Goal: Task Accomplishment & Management: Manage account settings

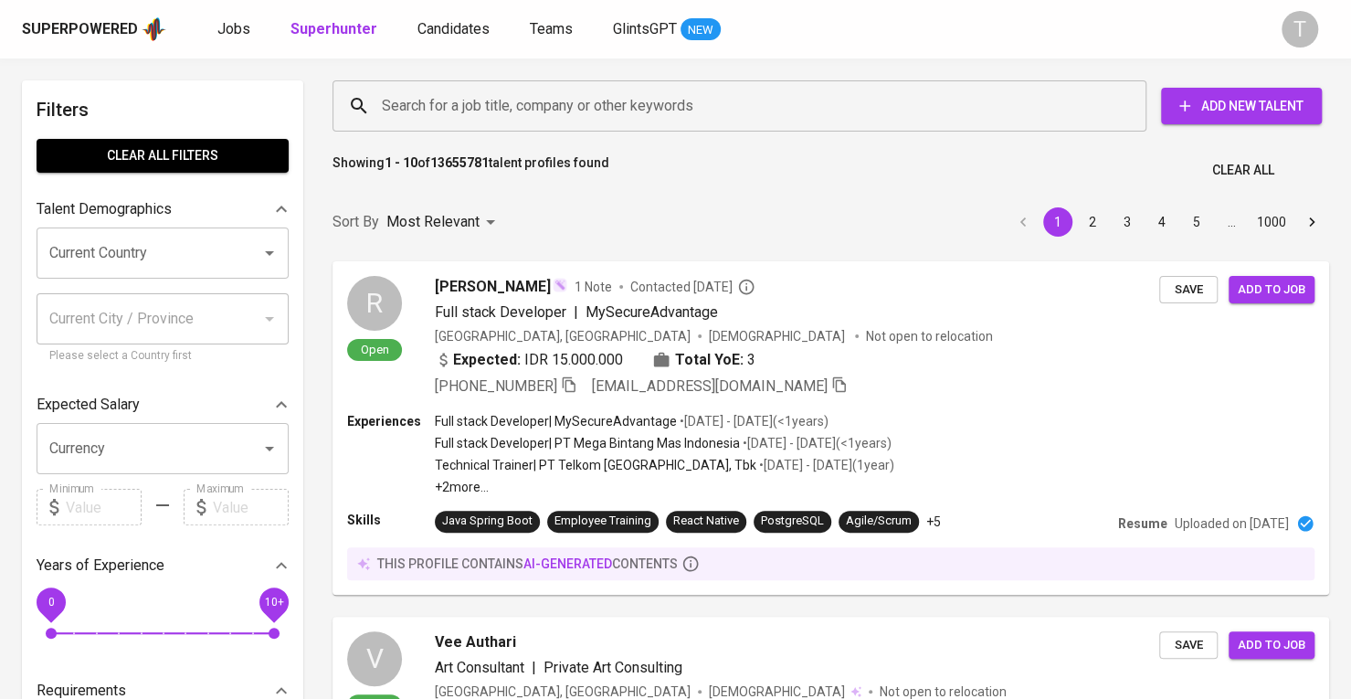
click at [628, 95] on input "Search for a job title, company or other keywords" at bounding box center [744, 106] width 734 height 35
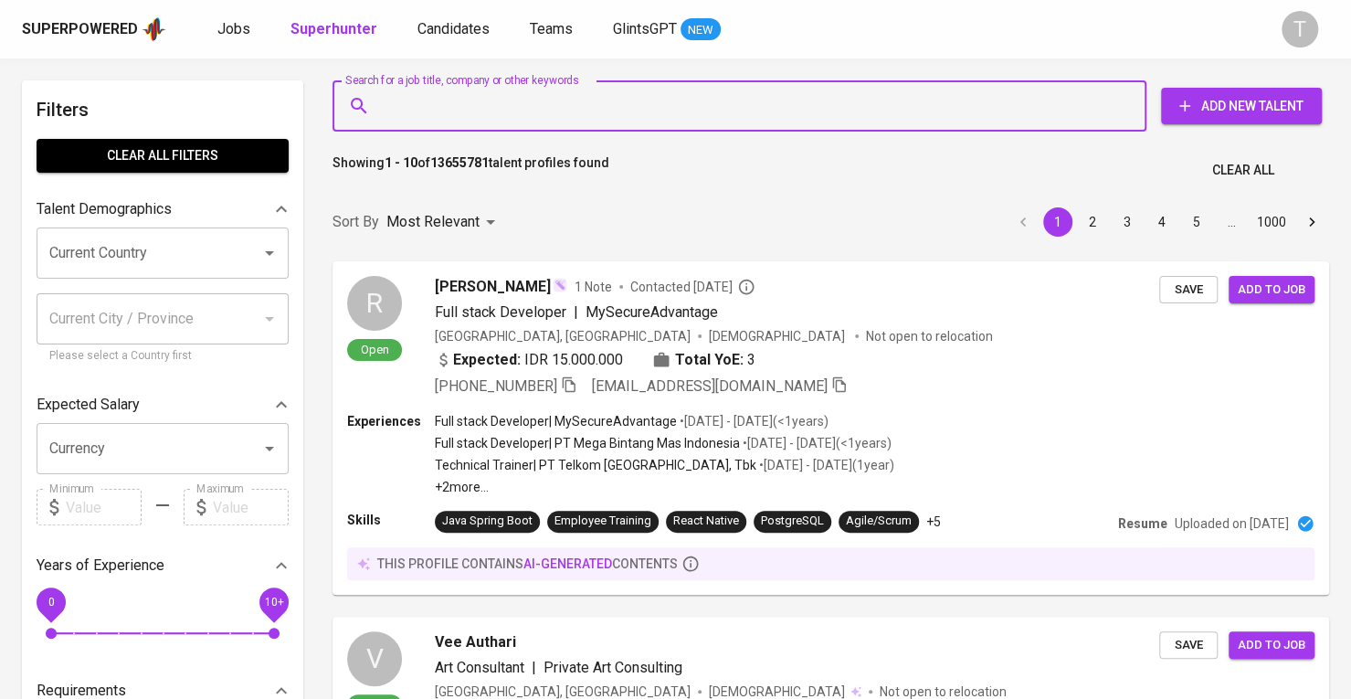
paste input "[EMAIL_ADDRESS][DOMAIN_NAME]"
type input "[EMAIL_ADDRESS][DOMAIN_NAME]"
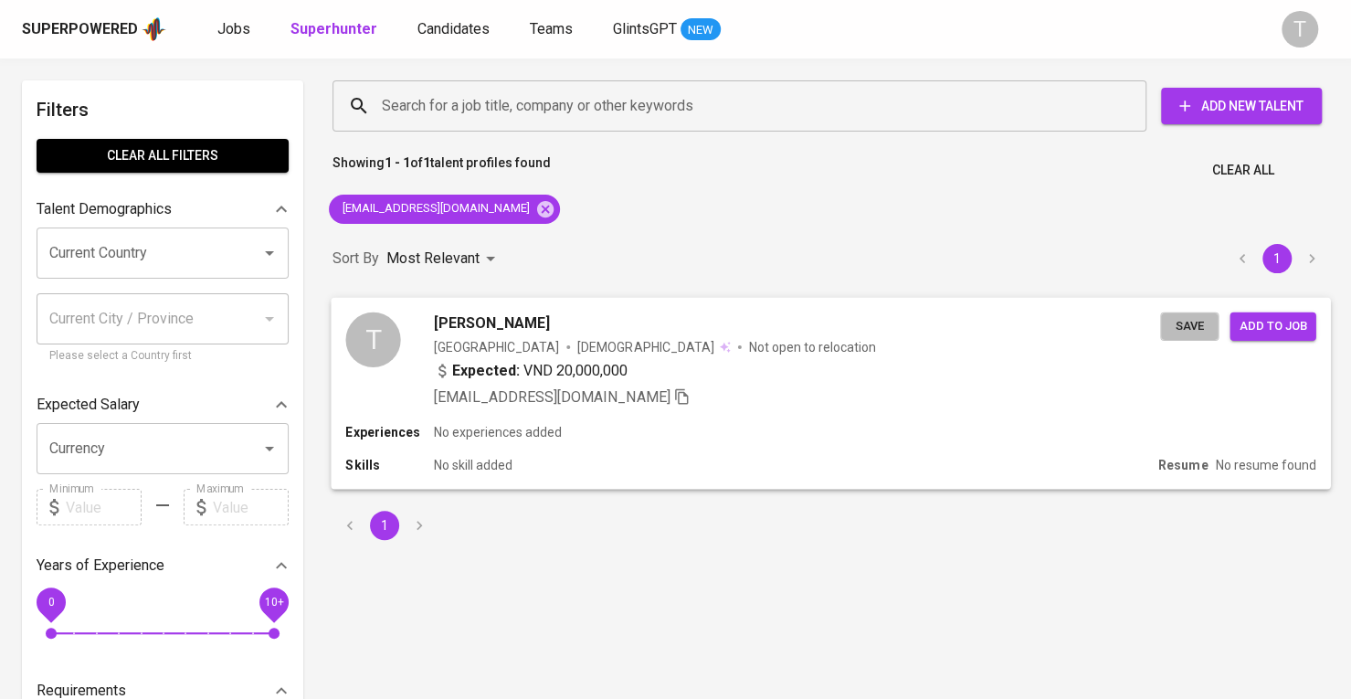
click at [1197, 321] on span "Save" at bounding box center [1190, 325] width 40 height 21
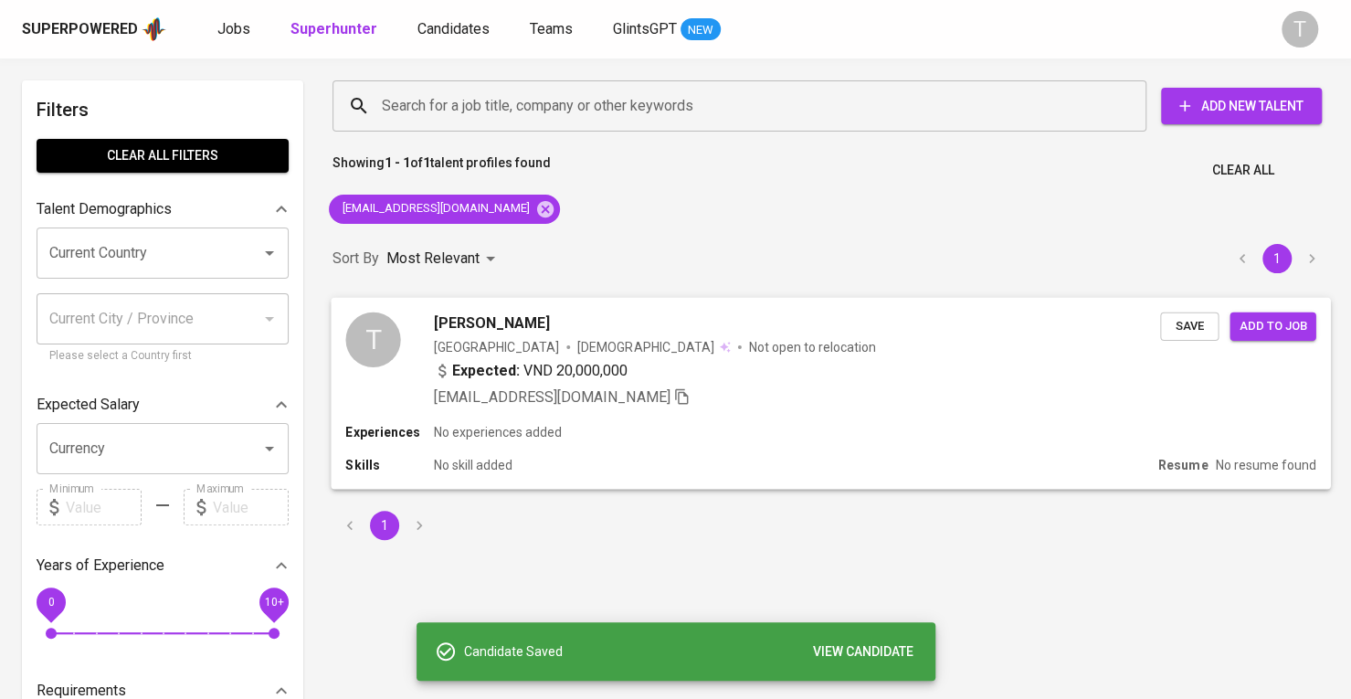
click at [1040, 390] on div "[EMAIL_ADDRESS][DOMAIN_NAME]" at bounding box center [797, 397] width 726 height 22
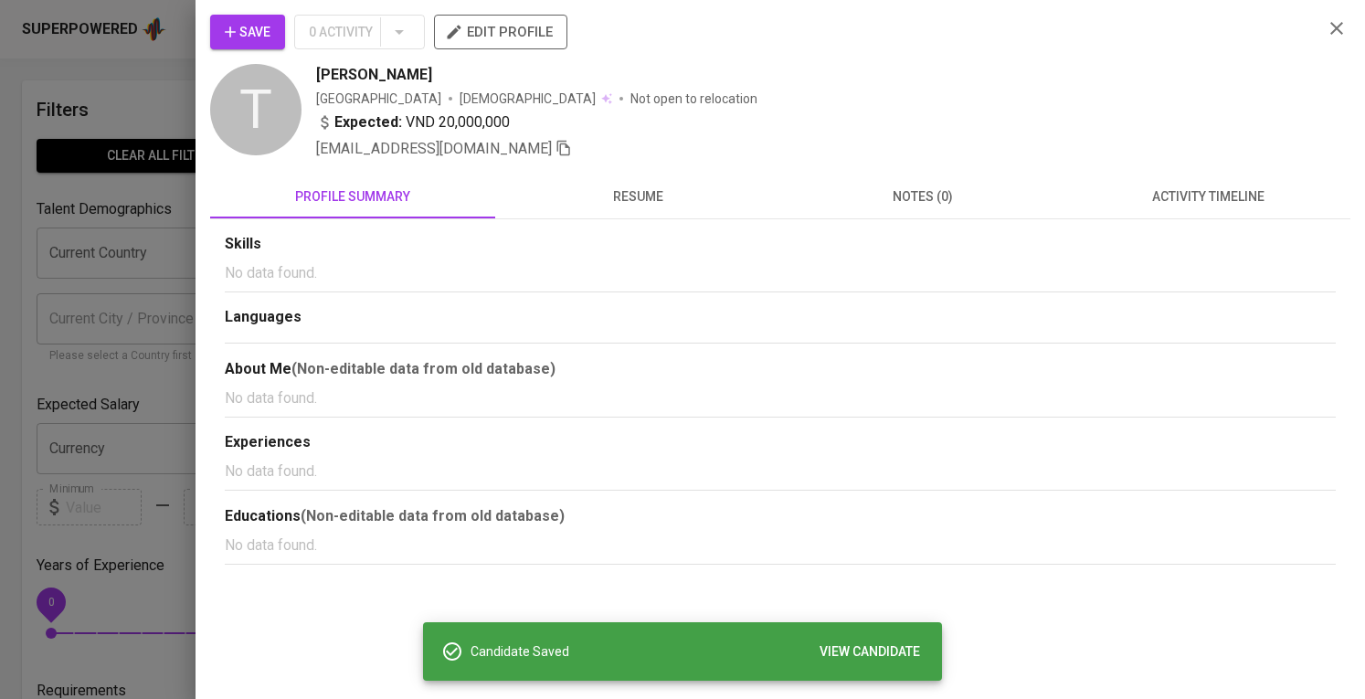
click at [514, 30] on span "edit profile" at bounding box center [501, 32] width 104 height 24
click at [124, 200] on div at bounding box center [682, 349] width 1365 height 699
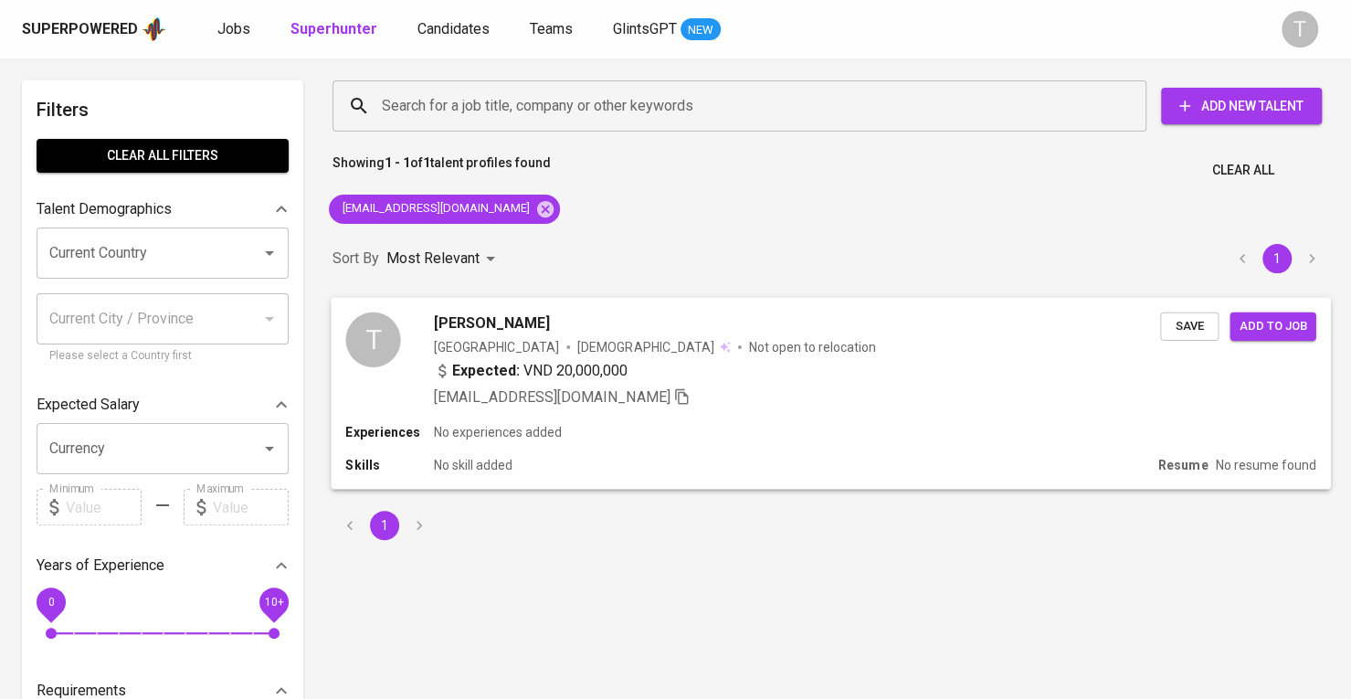
click at [1259, 326] on span "Add to job" at bounding box center [1273, 325] width 68 height 21
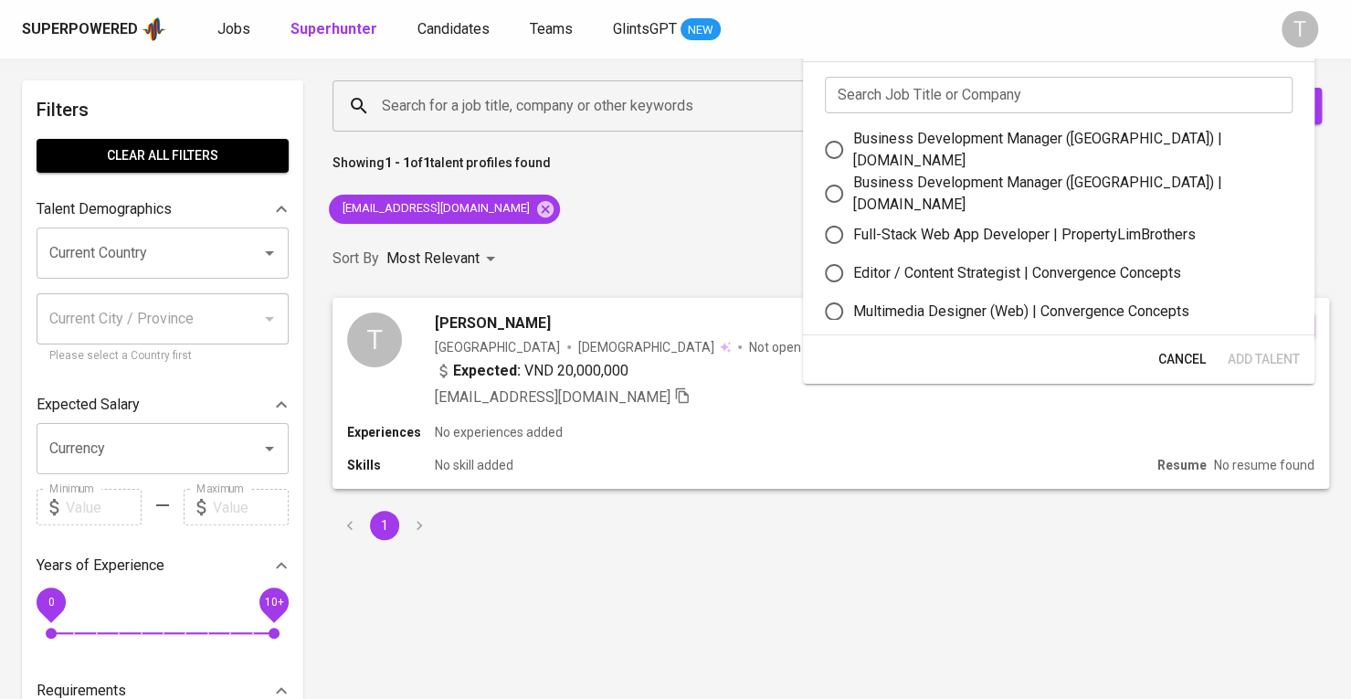
click at [1138, 182] on div "Business Development Manager (Vietnam) | letsbundle.io" at bounding box center [1065, 194] width 425 height 44
click at [853, 182] on input "Business Development Manager (Vietnam) | letsbundle.io" at bounding box center [834, 194] width 38 height 38
radio input "true"
click at [1294, 355] on span "Add Talent" at bounding box center [1264, 359] width 72 height 23
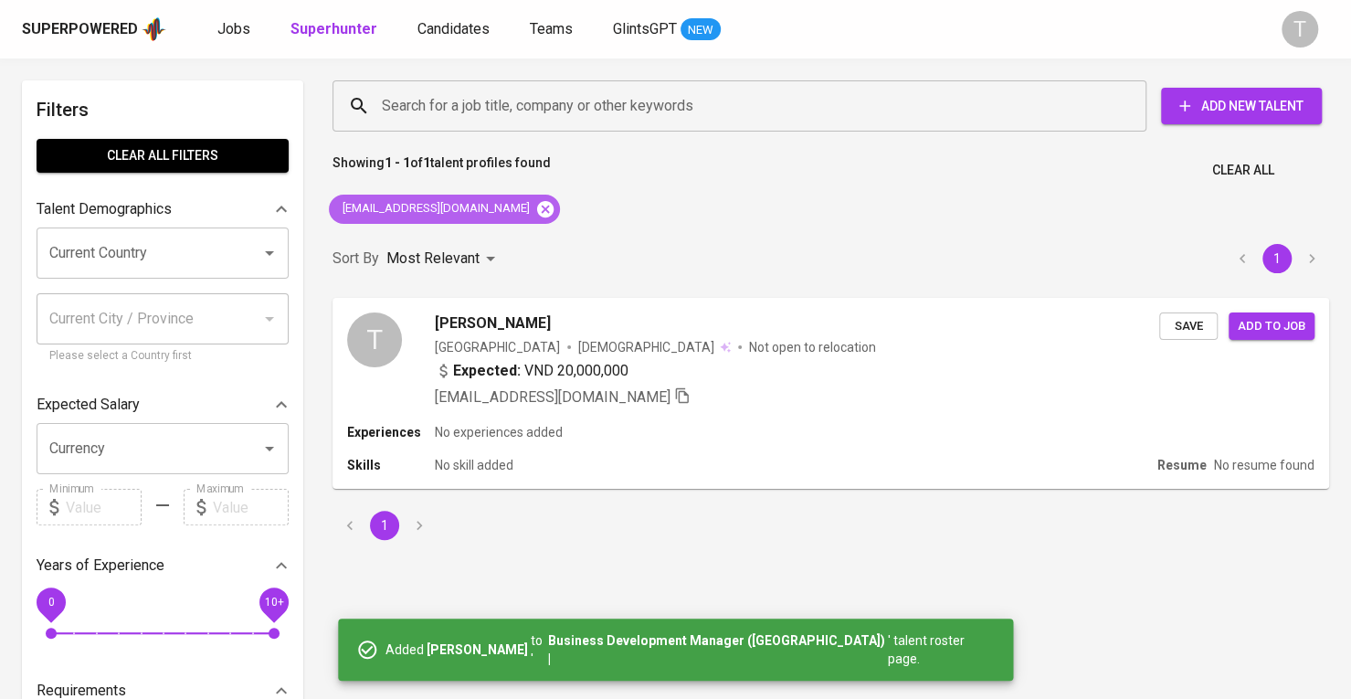
click at [537, 209] on icon at bounding box center [545, 208] width 16 height 16
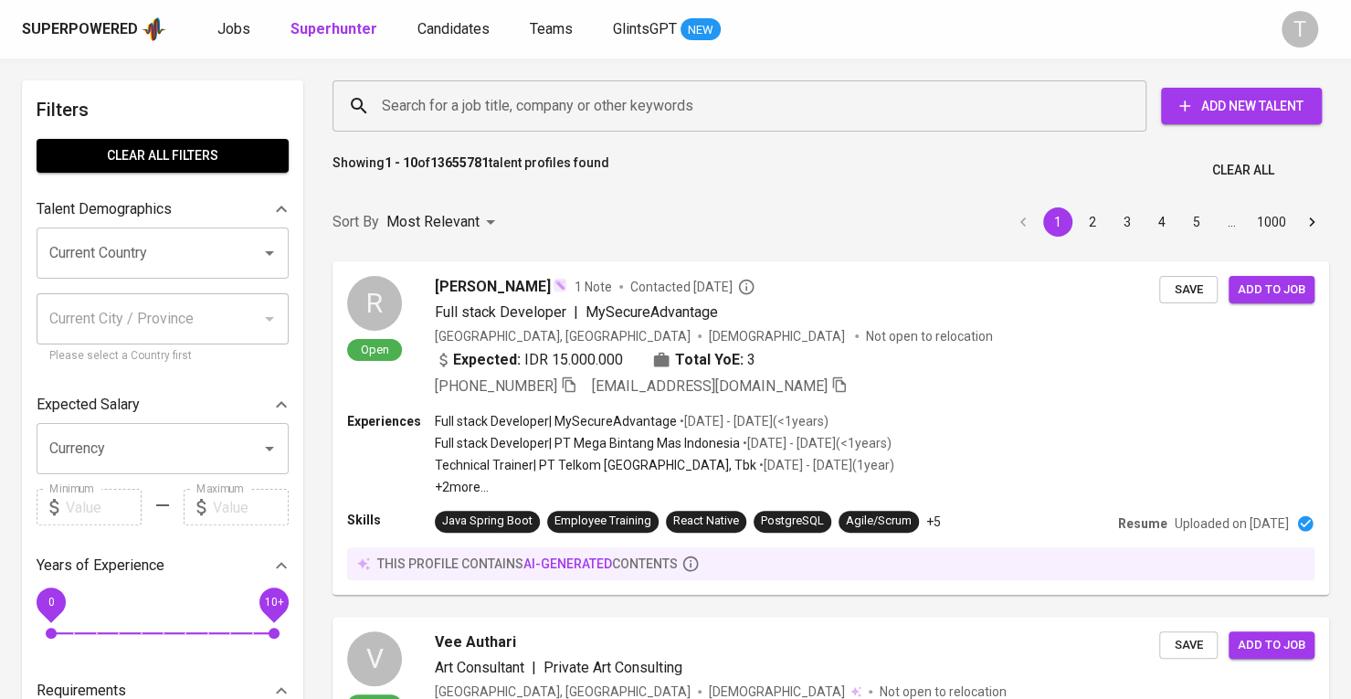
click at [627, 142] on div "Search for a job title, company or other keywords Search for a job title, compa…" at bounding box center [827, 106] width 1019 height 80
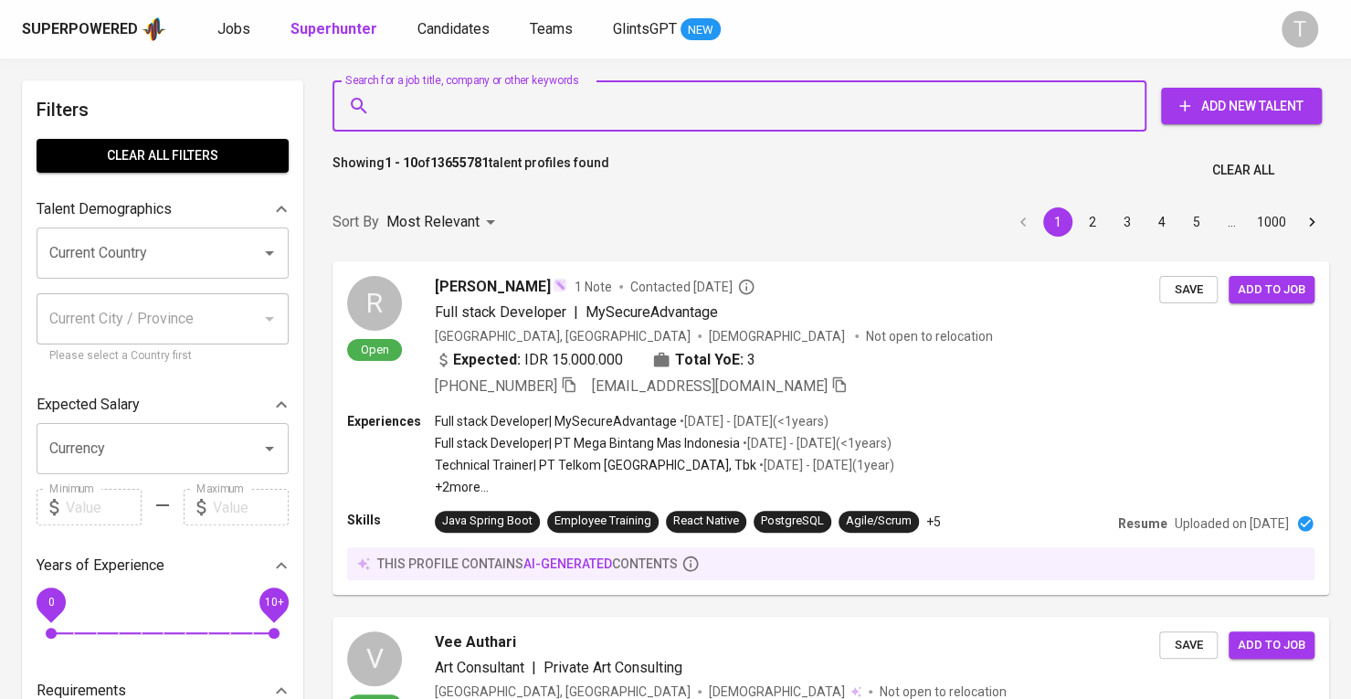
click at [632, 116] on input "Search for a job title, company or other keywords" at bounding box center [744, 106] width 734 height 35
paste input "minhhan.uel@gmail.com"
type input "minhhan.uel@gmail.com"
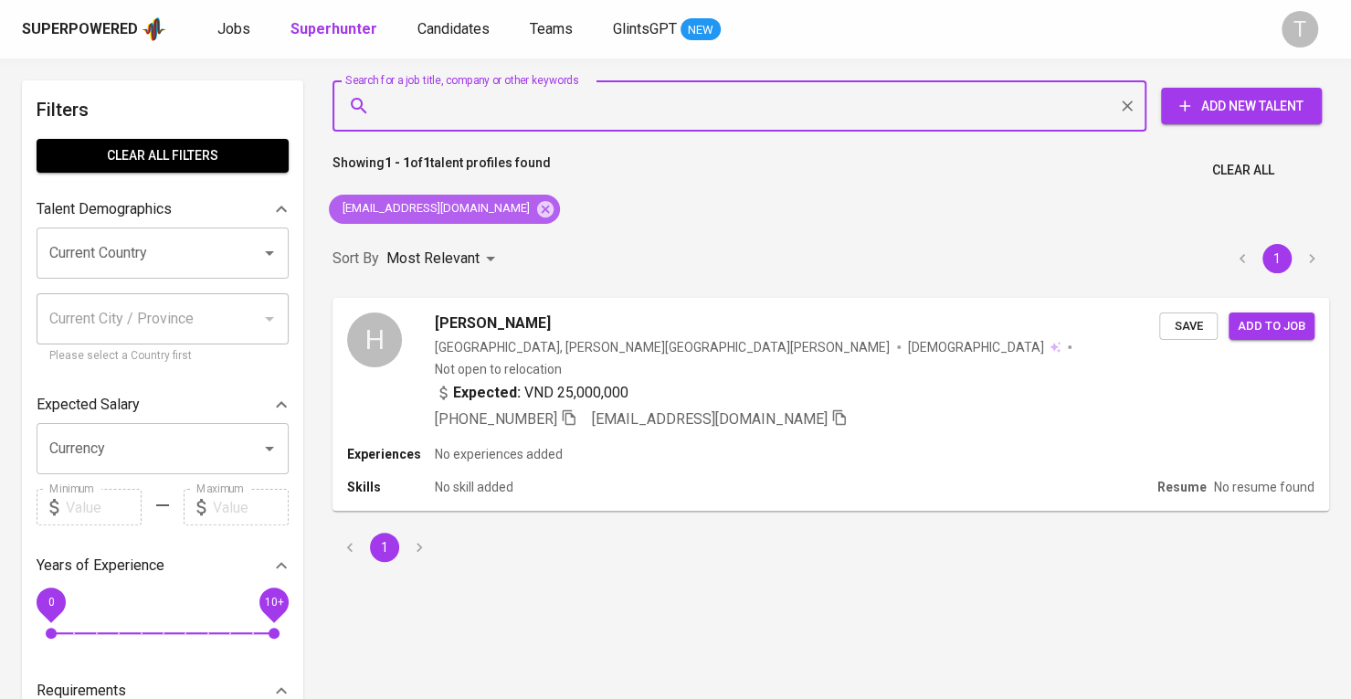
click at [535, 211] on icon at bounding box center [545, 209] width 20 height 20
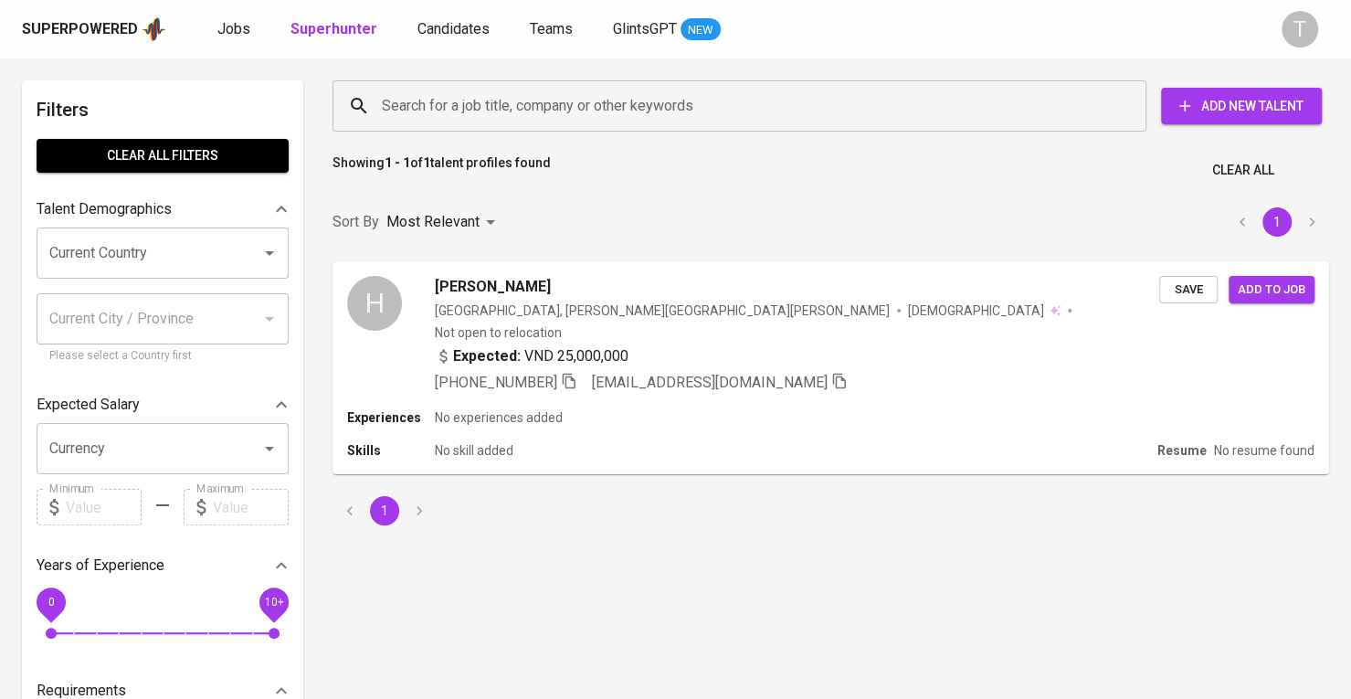
click at [559, 94] on input "Search for a job title, company or other keywords" at bounding box center [744, 106] width 734 height 35
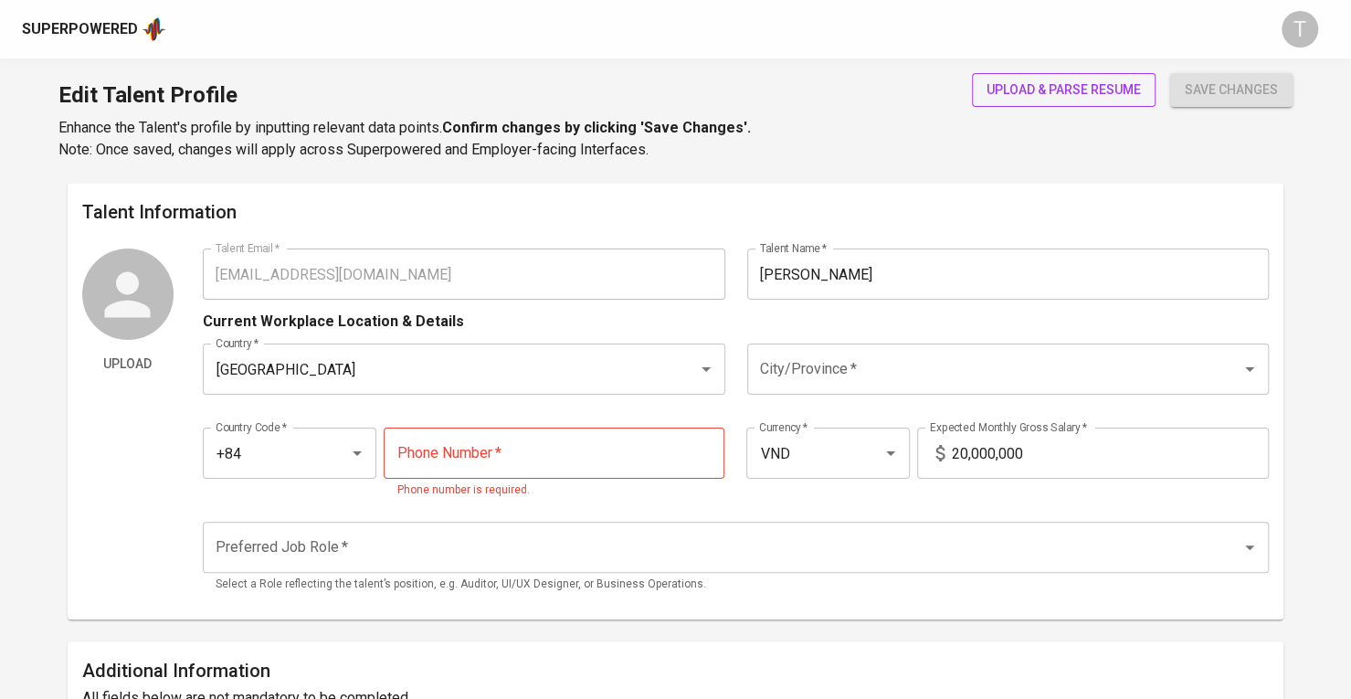
click at [1087, 83] on span "upload & parse resume" at bounding box center [1064, 90] width 154 height 23
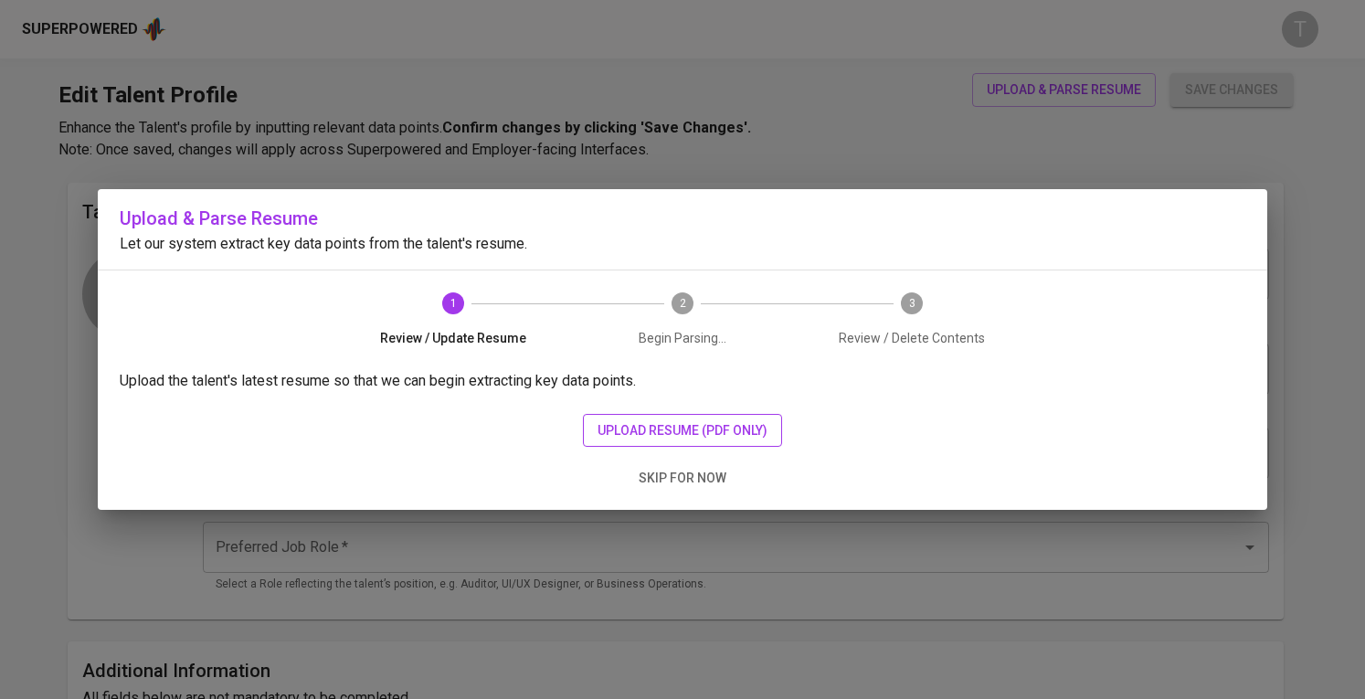
click at [651, 422] on span "upload resume (pdf only)" at bounding box center [683, 430] width 170 height 23
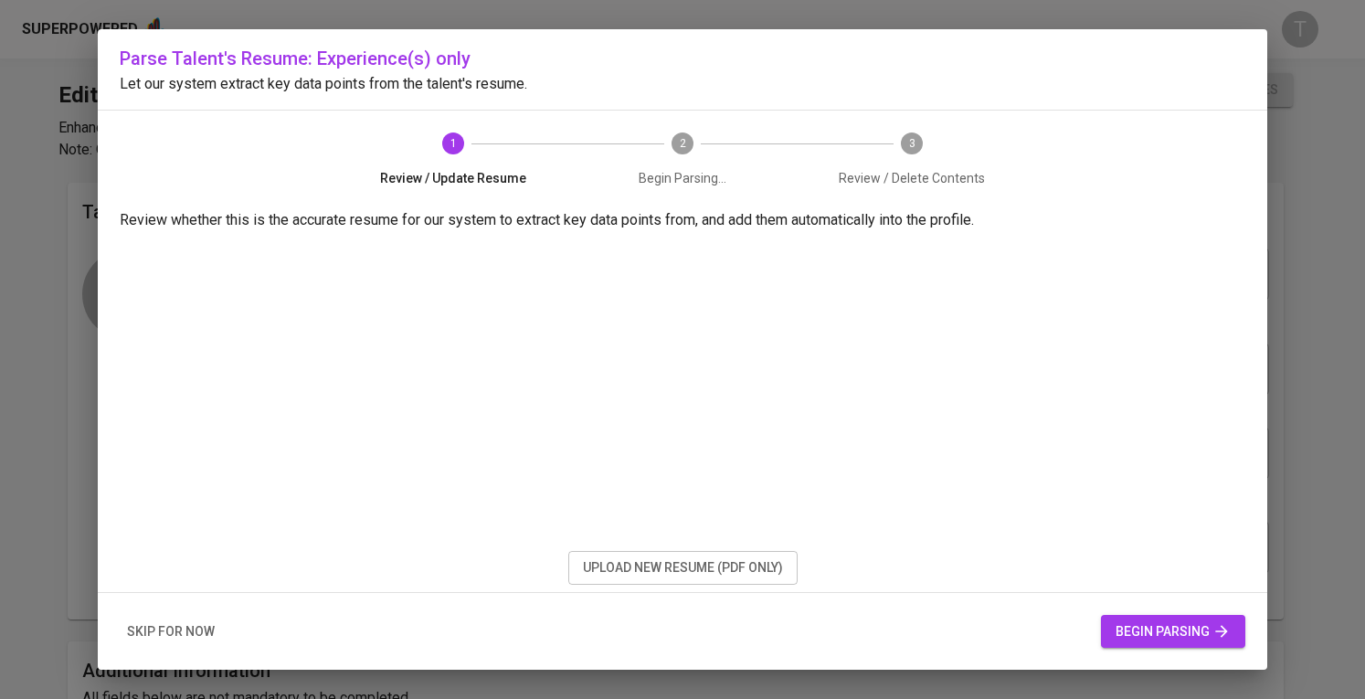
click at [1129, 627] on span "begin parsing" at bounding box center [1173, 631] width 115 height 23
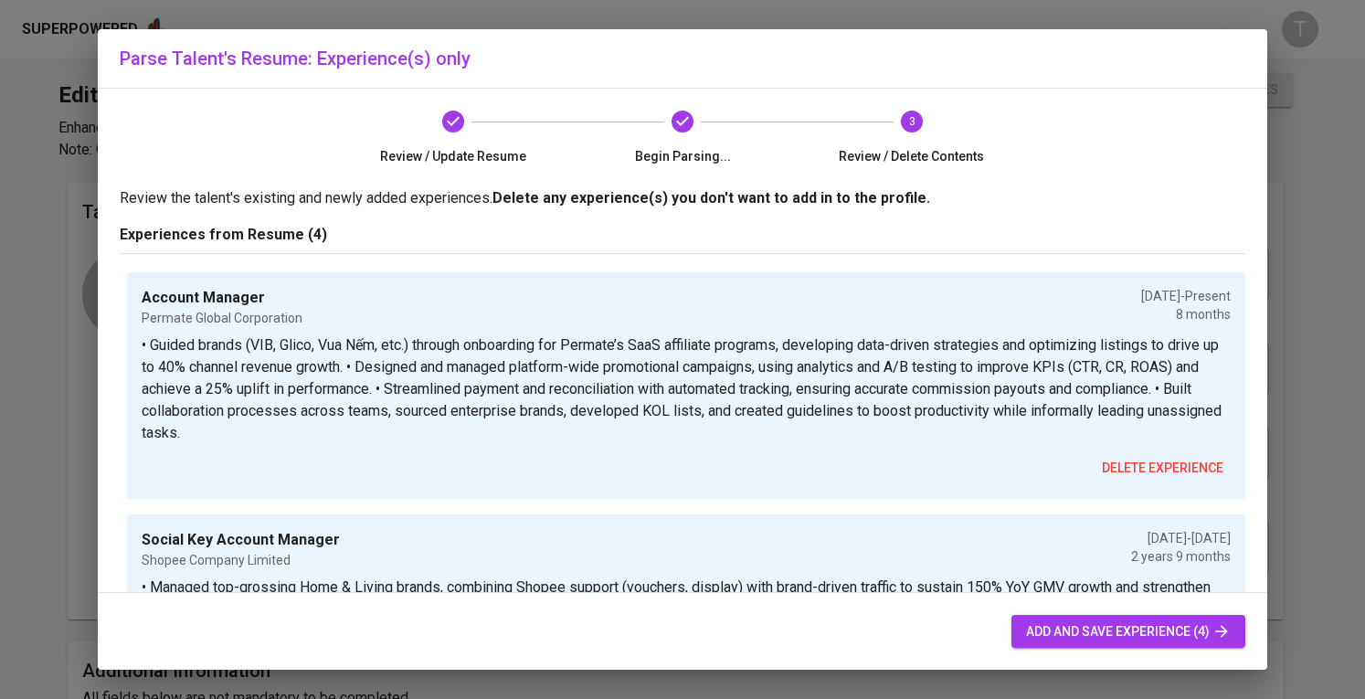
click at [1053, 635] on span "add and save experience (4)" at bounding box center [1128, 631] width 205 height 23
type input "+84"
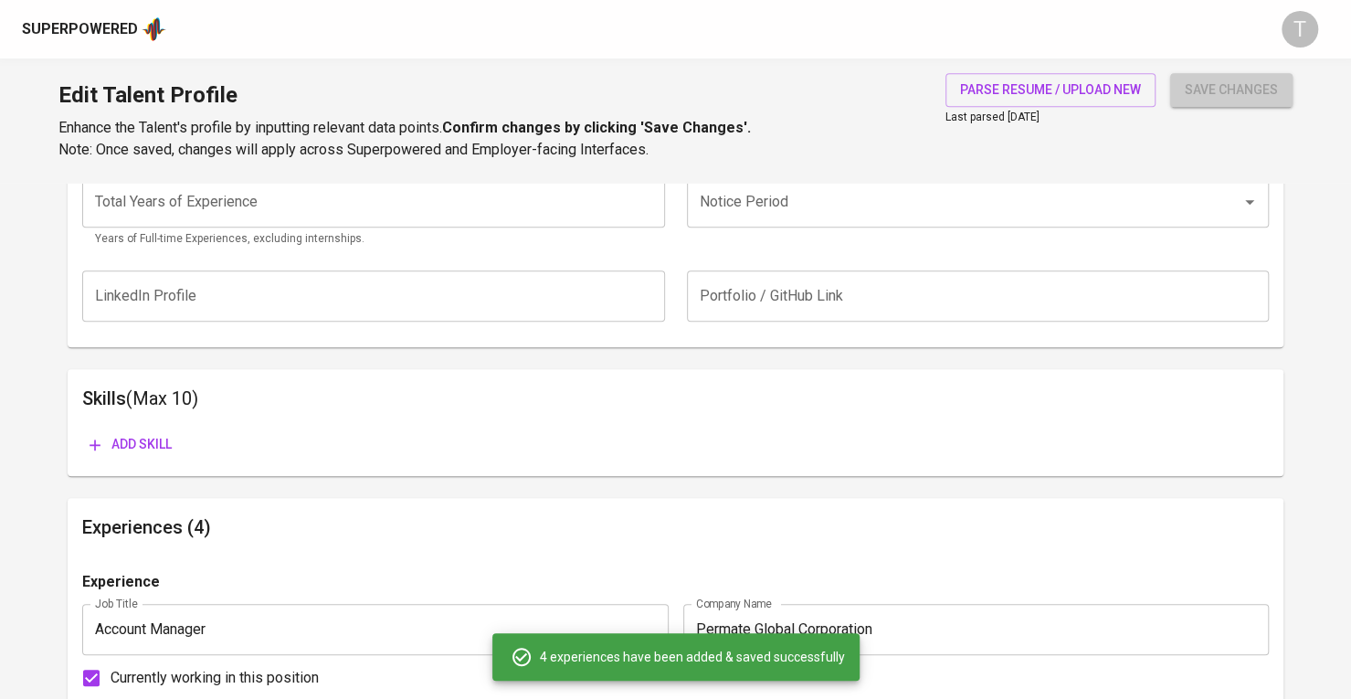
click at [1255, 80] on span "save changes" at bounding box center [1231, 90] width 93 height 23
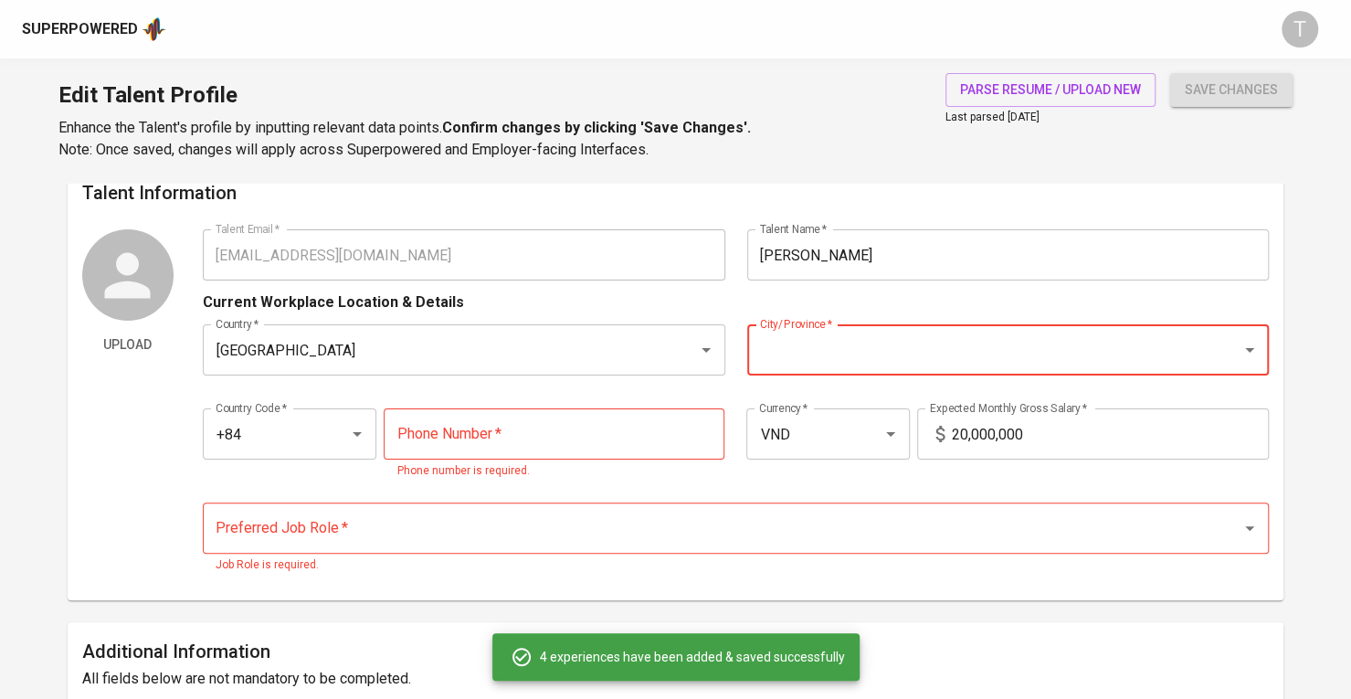
click at [793, 357] on input "City/Province   *" at bounding box center [983, 350] width 455 height 35
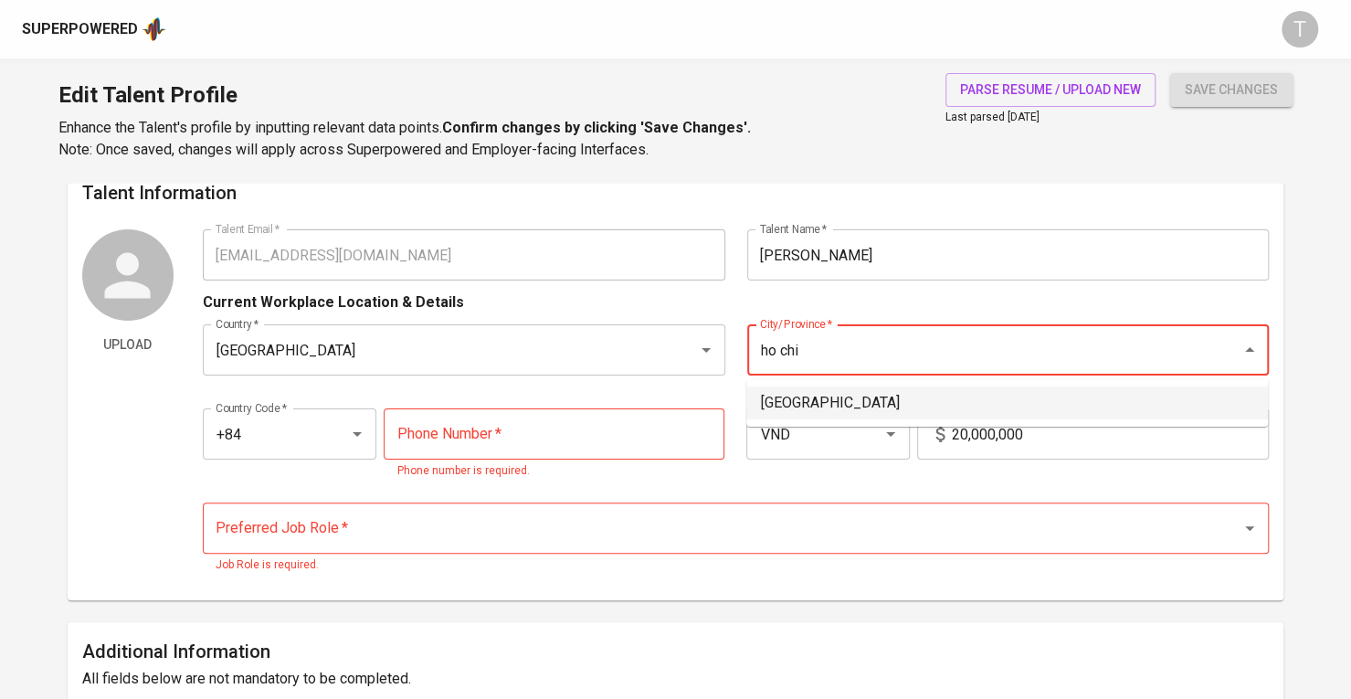
click at [803, 391] on li "[GEOGRAPHIC_DATA]" at bounding box center [1007, 402] width 522 height 33
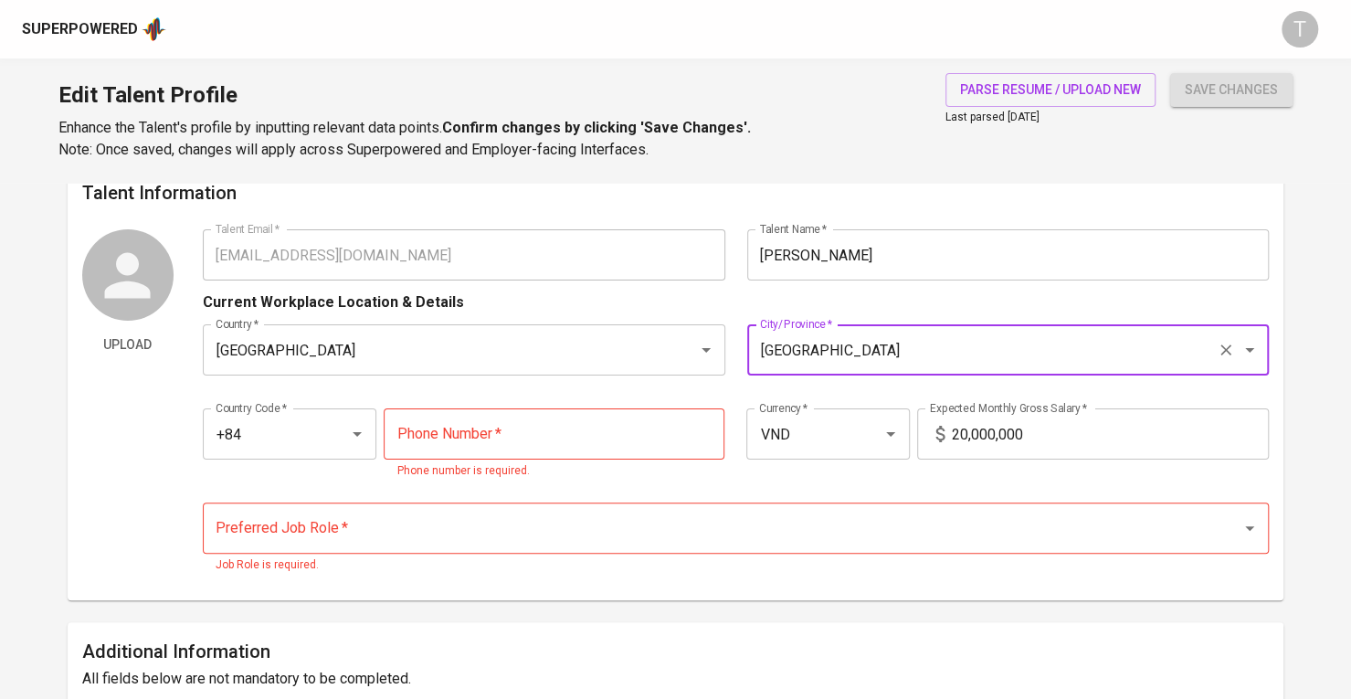
type input "[GEOGRAPHIC_DATA]"
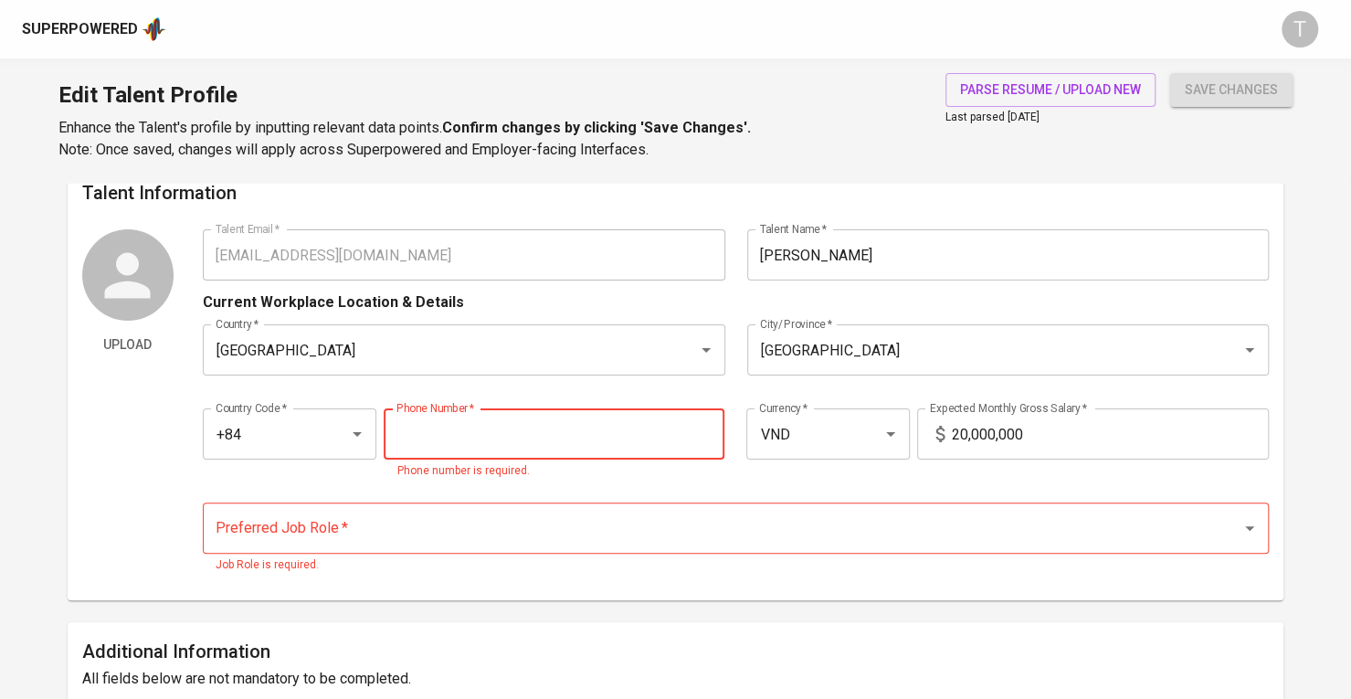
click at [692, 414] on input "tel" at bounding box center [554, 433] width 341 height 51
paste input "[PHONE_NUMBER]"
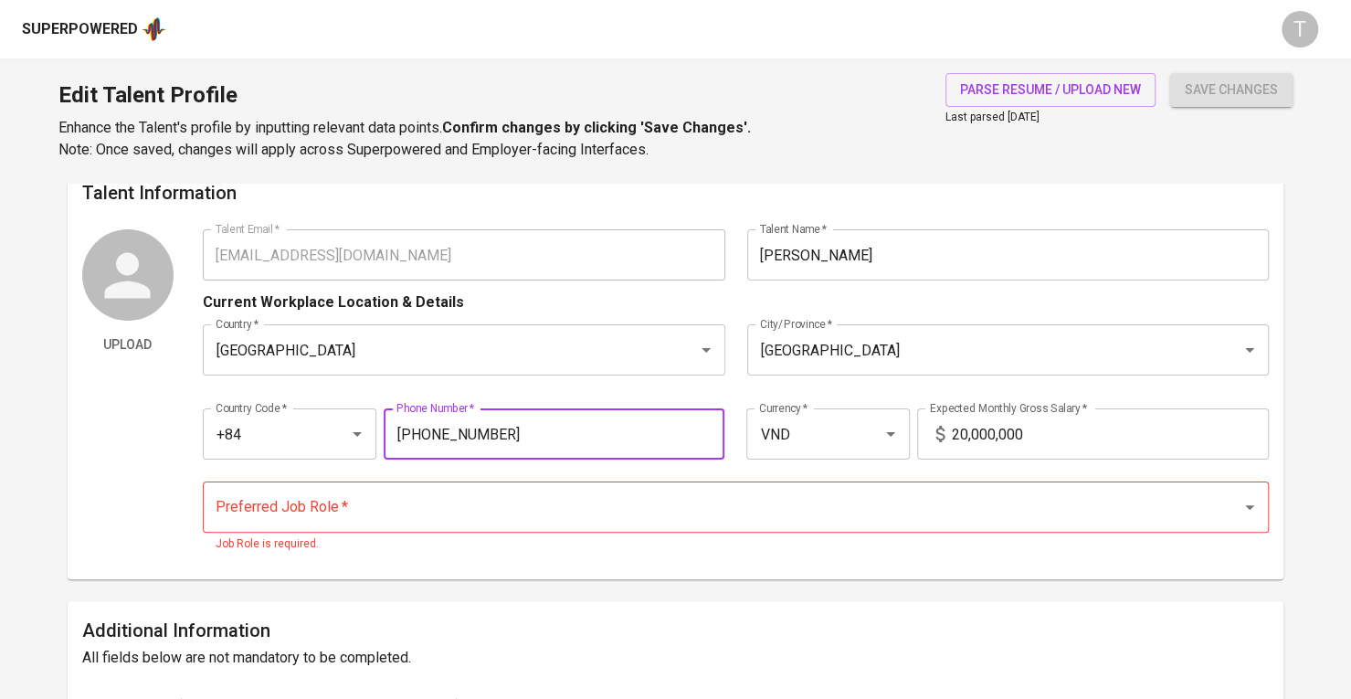
type input "[PHONE_NUMBER]"
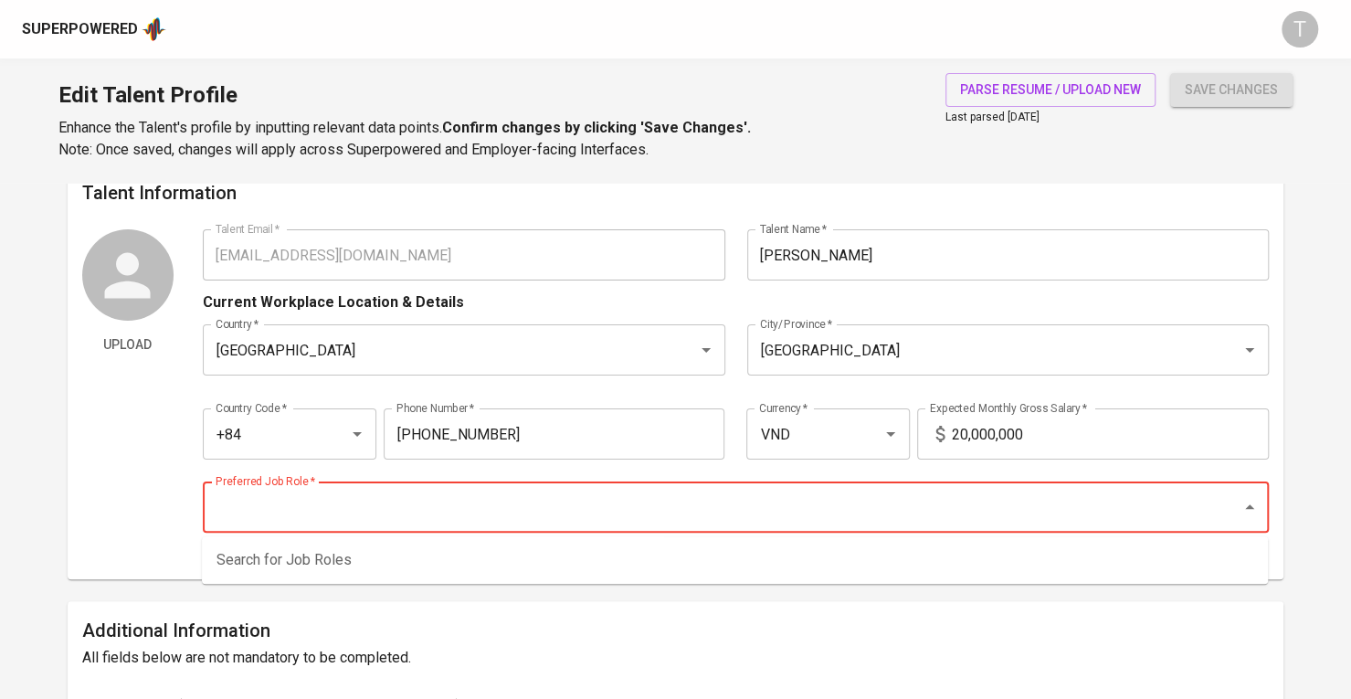
click at [844, 514] on input "Preferred Job Role   *" at bounding box center [710, 507] width 999 height 35
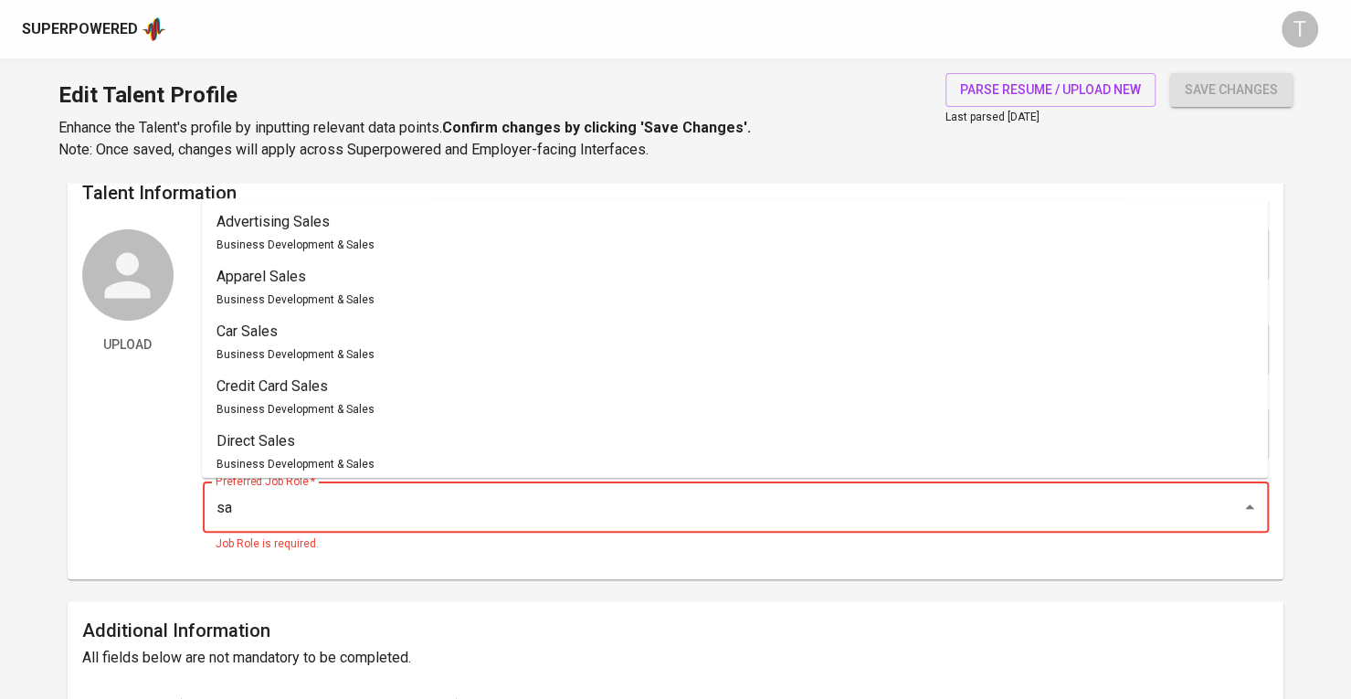
type input "s"
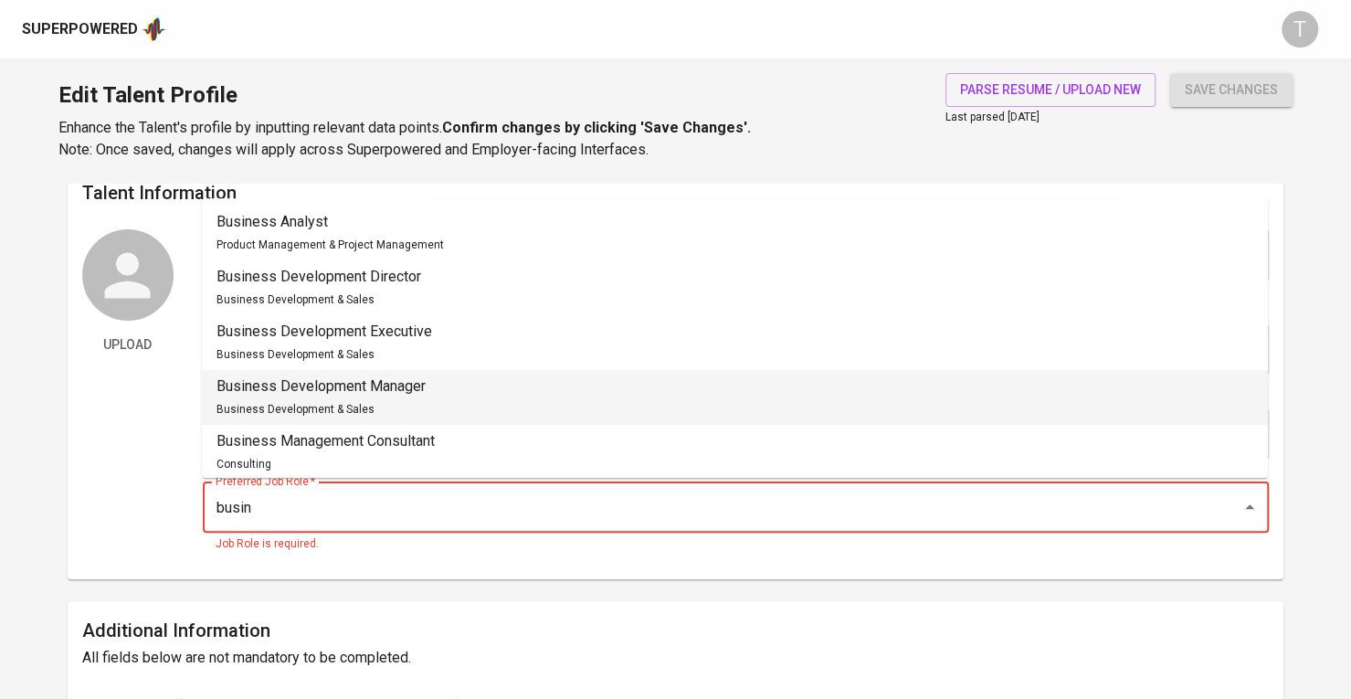
click at [773, 382] on li "Business Development Manager Business Development & Sales" at bounding box center [735, 397] width 1066 height 55
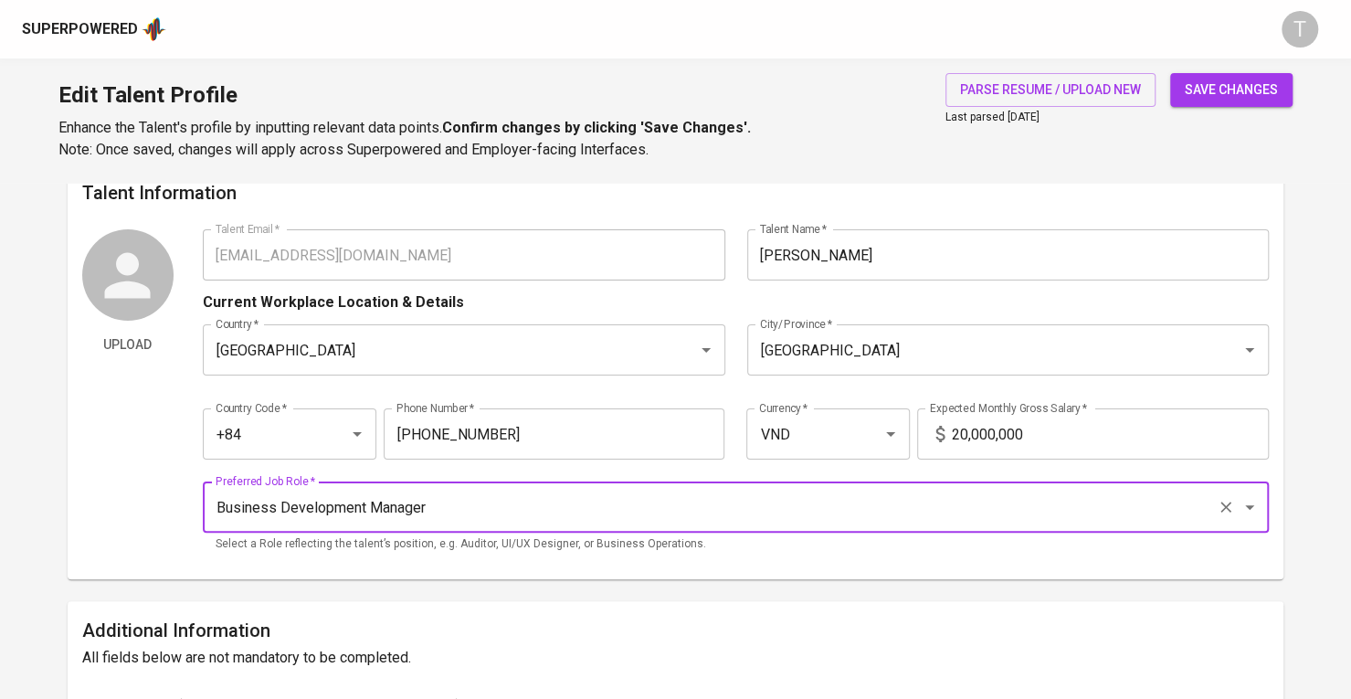
type input "Business Development Manager"
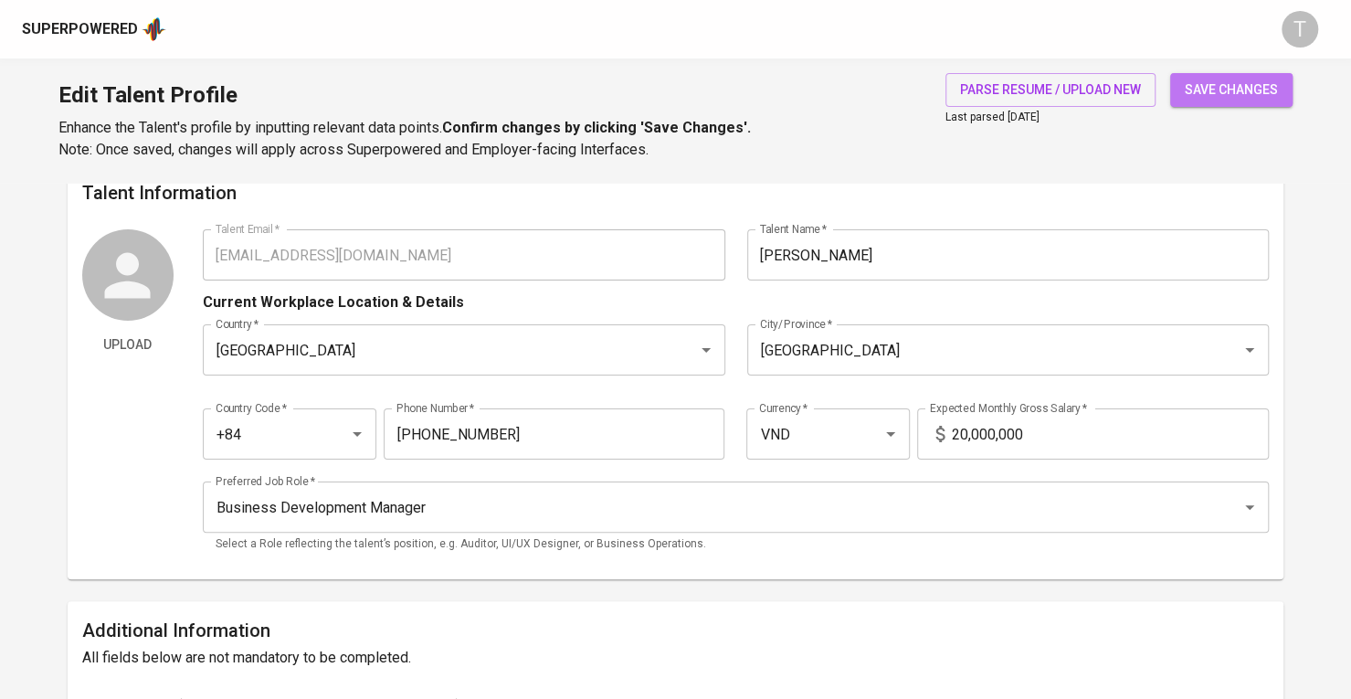
click at [1206, 92] on span "save changes" at bounding box center [1231, 90] width 93 height 23
